Goal: Use online tool/utility: Utilize a website feature to perform a specific function

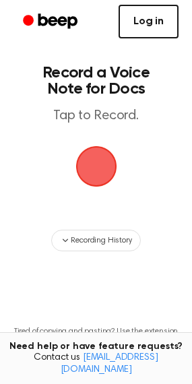
click at [150, 18] on link "Log in" at bounding box center [149, 22] width 60 height 34
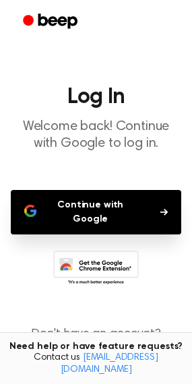
click at [70, 207] on button "Continue with Google" at bounding box center [96, 212] width 170 height 44
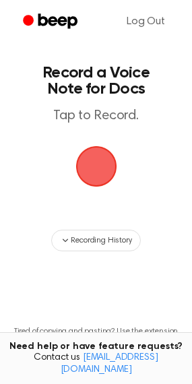
click at [95, 162] on span "button" at bounding box center [95, 165] width 65 height 65
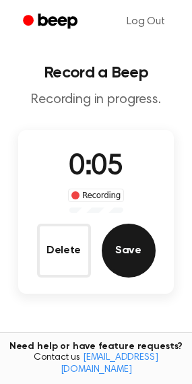
click at [124, 259] on button "Save" at bounding box center [129, 251] width 54 height 54
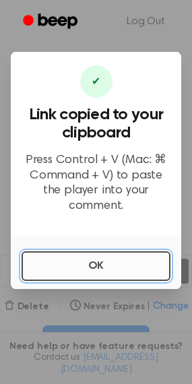
click at [110, 267] on button "OK" at bounding box center [96, 266] width 149 height 30
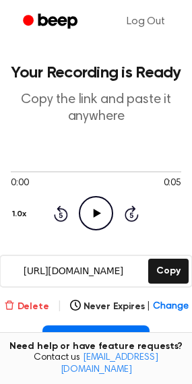
click at [27, 302] on button "Delete" at bounding box center [26, 307] width 45 height 14
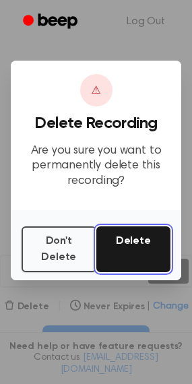
click at [122, 254] on button "Delete" at bounding box center [133, 249] width 75 height 46
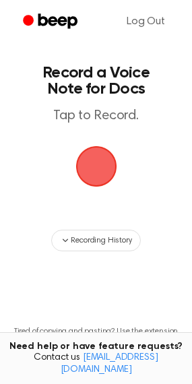
scroll to position [91, 0]
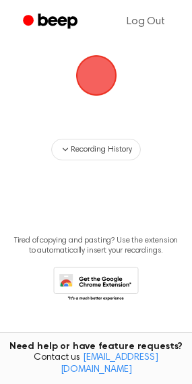
click at [95, 280] on icon at bounding box center [96, 285] width 86 height 37
